Goal: Check status

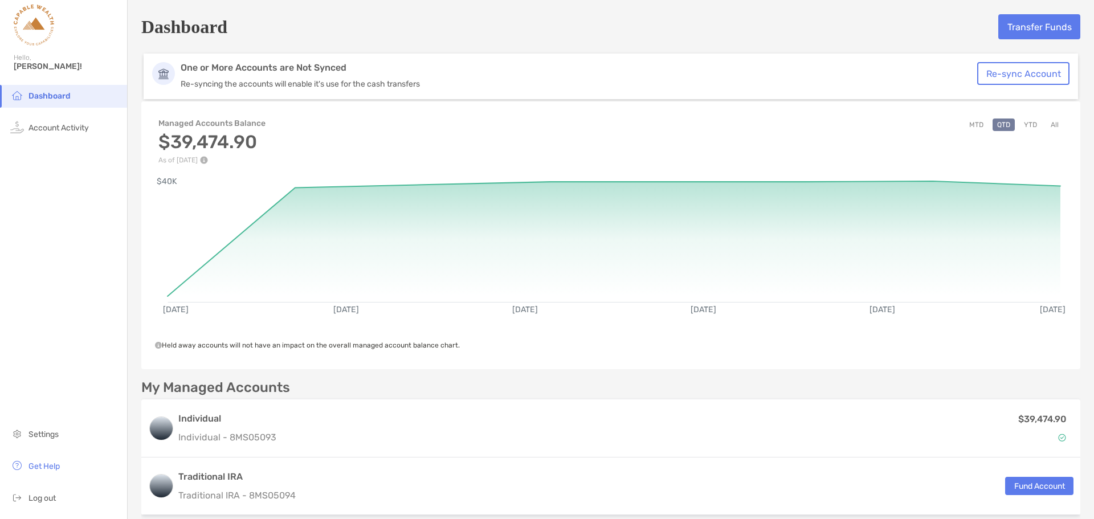
click at [1020, 125] on button "YTD" at bounding box center [1030, 125] width 22 height 13
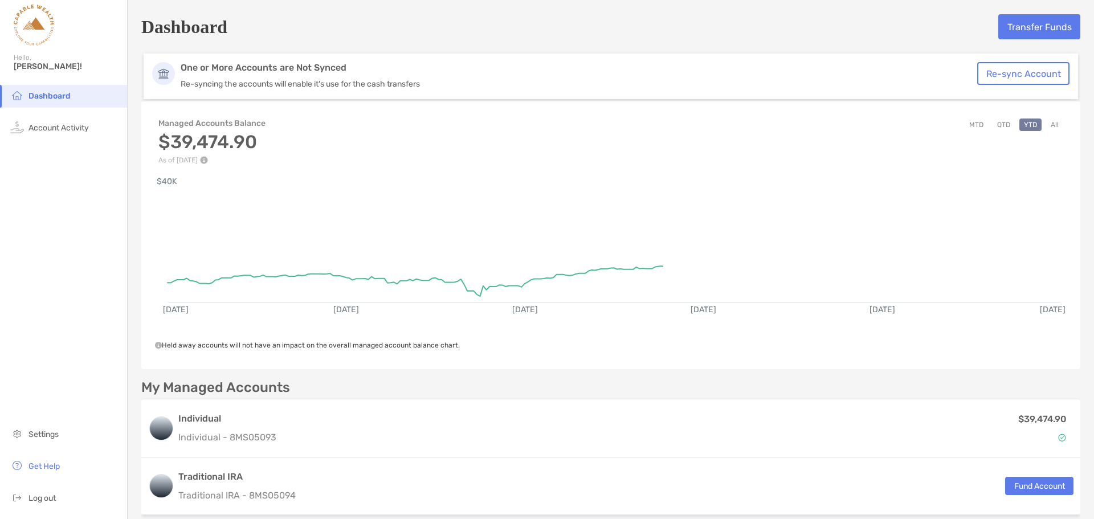
click at [970, 126] on button "MTD" at bounding box center [976, 125] width 23 height 13
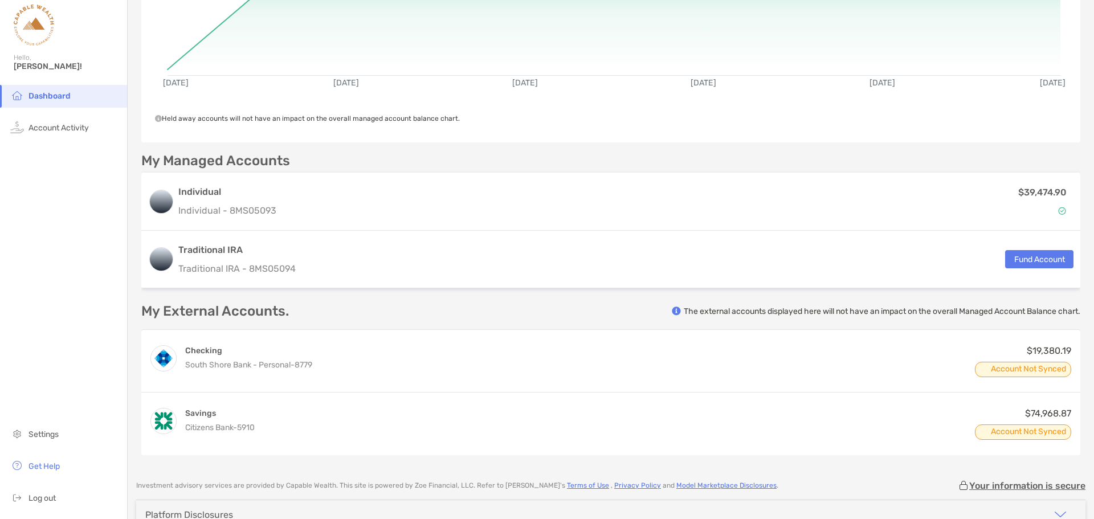
scroll to position [228, 0]
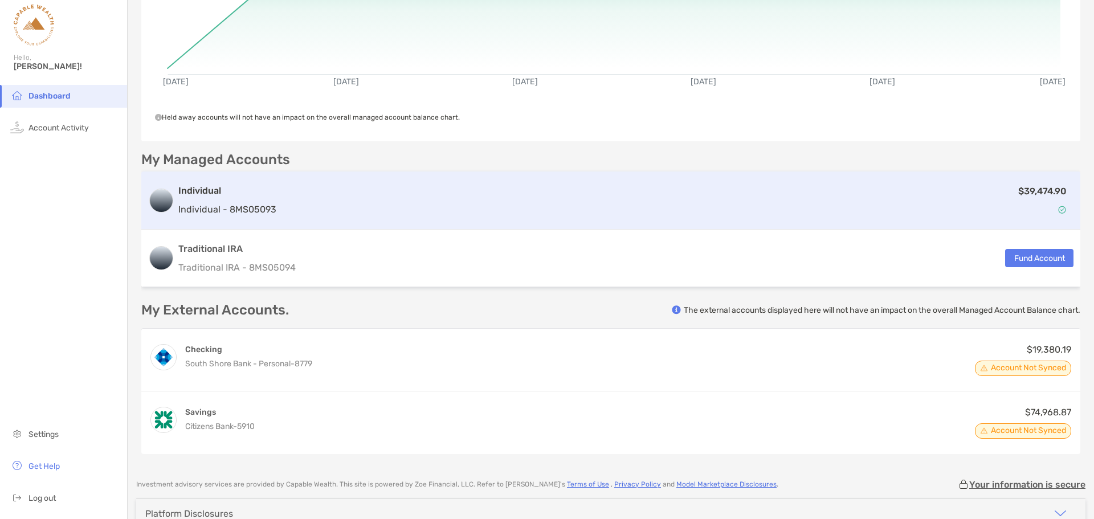
click at [499, 202] on div "$39,474.90" at bounding box center [677, 200] width 793 height 33
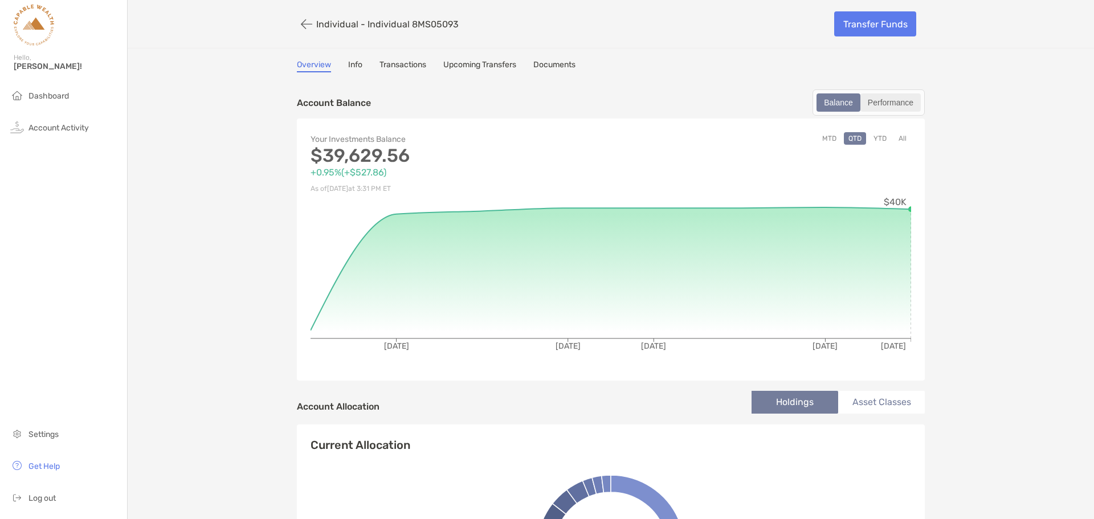
click at [892, 109] on div "Performance" at bounding box center [891, 103] width 58 height 16
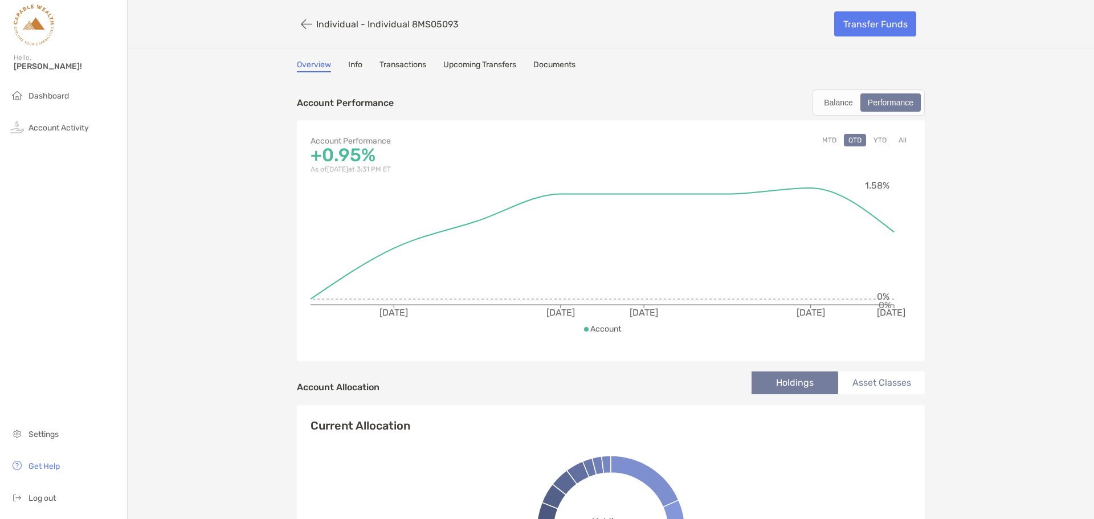
click at [870, 132] on div "Account Performance +0.95% As of [DATE] 3:31 PM ET MTD QTD YTD All [DATE] [DATE…" at bounding box center [611, 240] width 628 height 241
click at [880, 145] on button "YTD" at bounding box center [880, 140] width 22 height 13
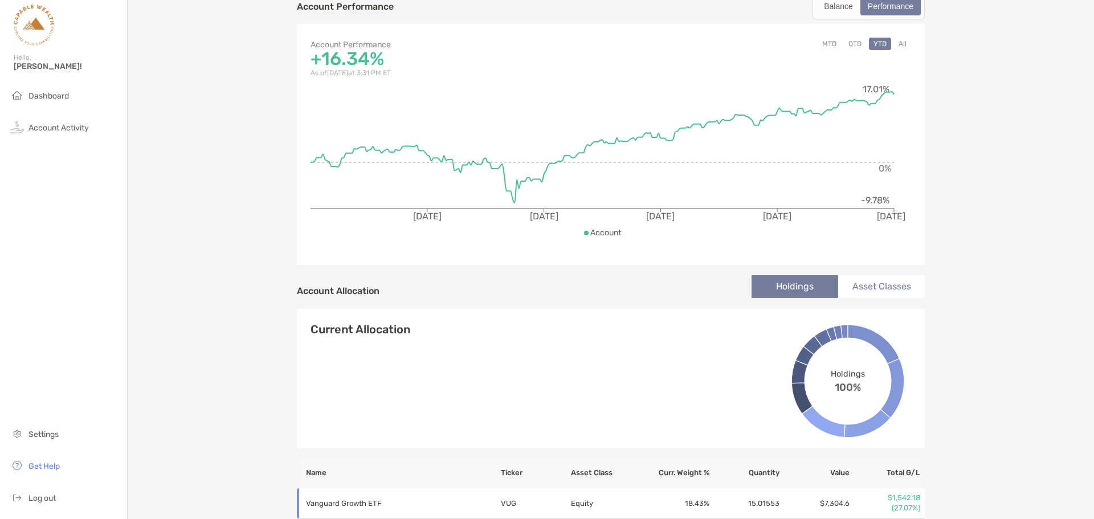
scroll to position [57, 0]
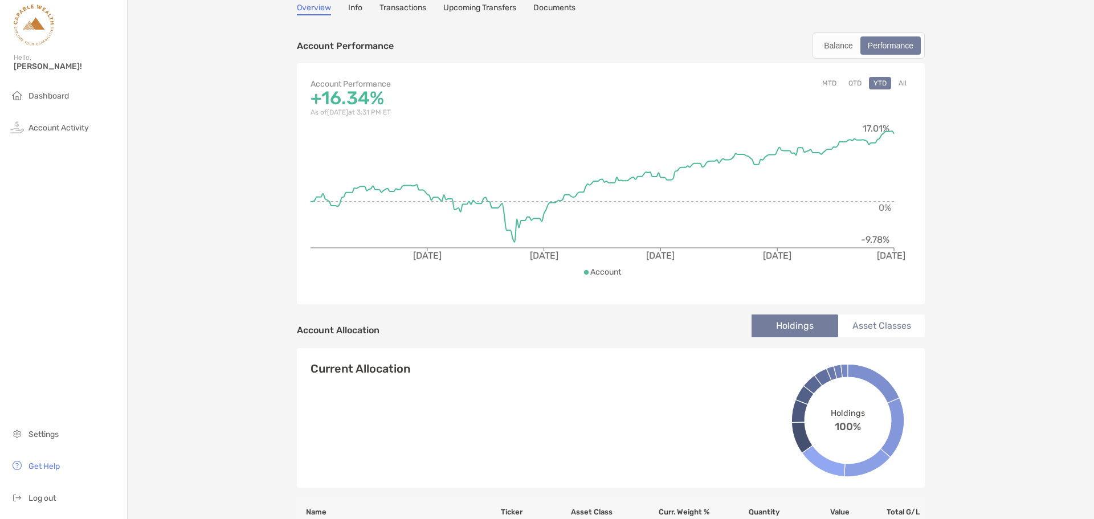
click at [850, 80] on button "QTD" at bounding box center [855, 83] width 22 height 13
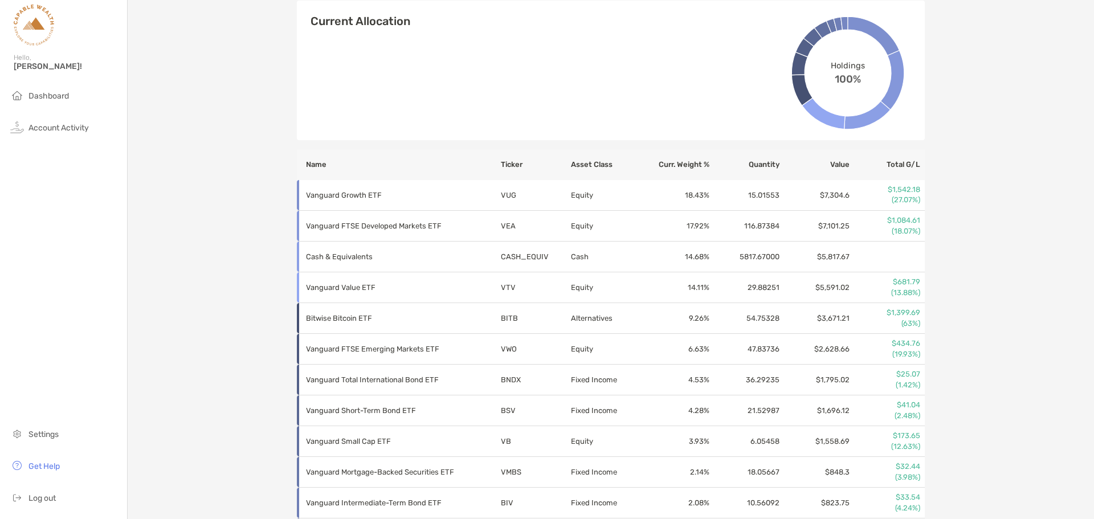
scroll to position [94, 0]
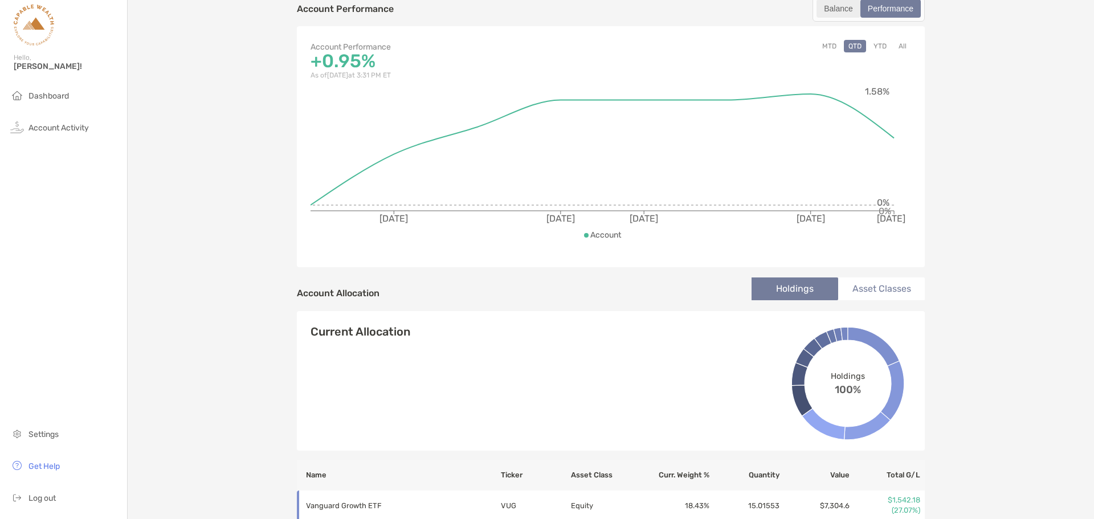
click at [839, 10] on div "Balance" at bounding box center [839, 9] width 42 height 16
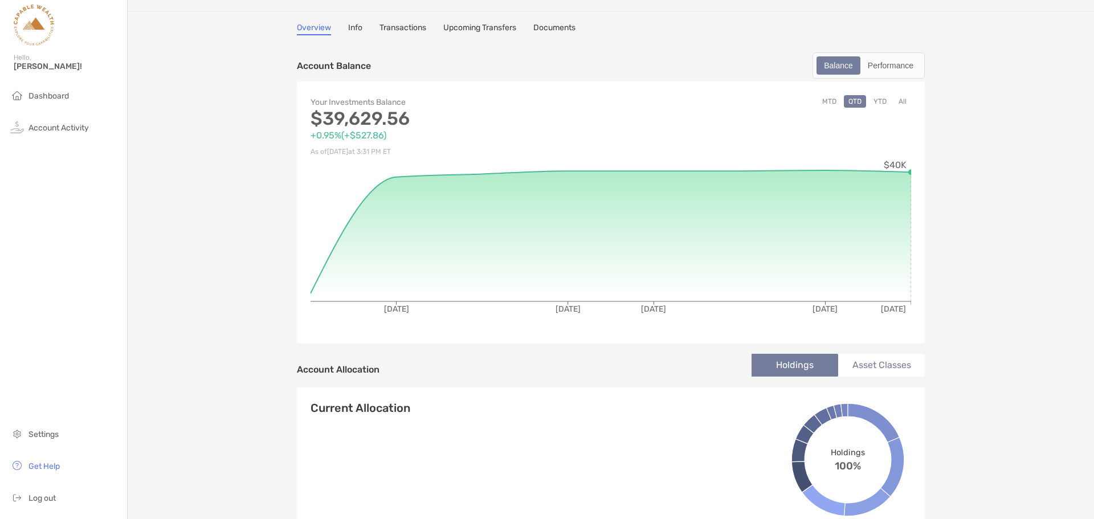
scroll to position [0, 0]
